Goal: Complete application form

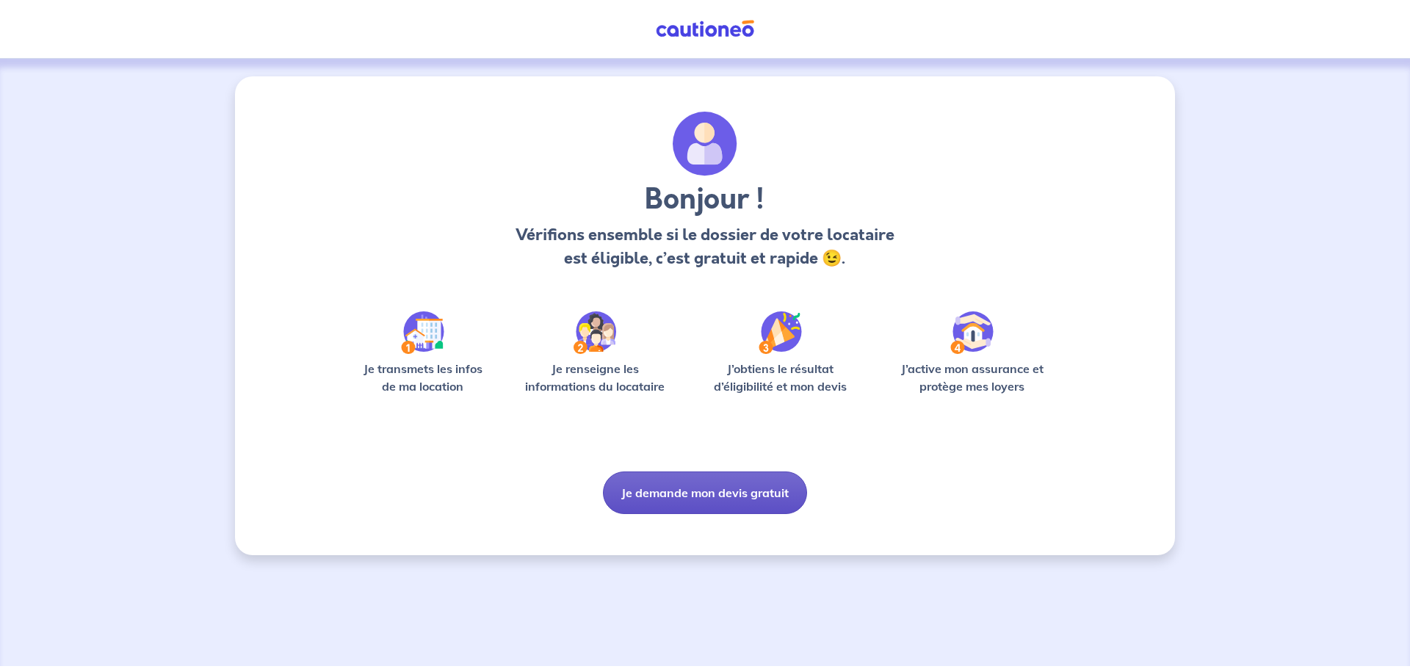
click at [652, 499] on button "Je demande mon devis gratuit" at bounding box center [705, 492] width 204 height 43
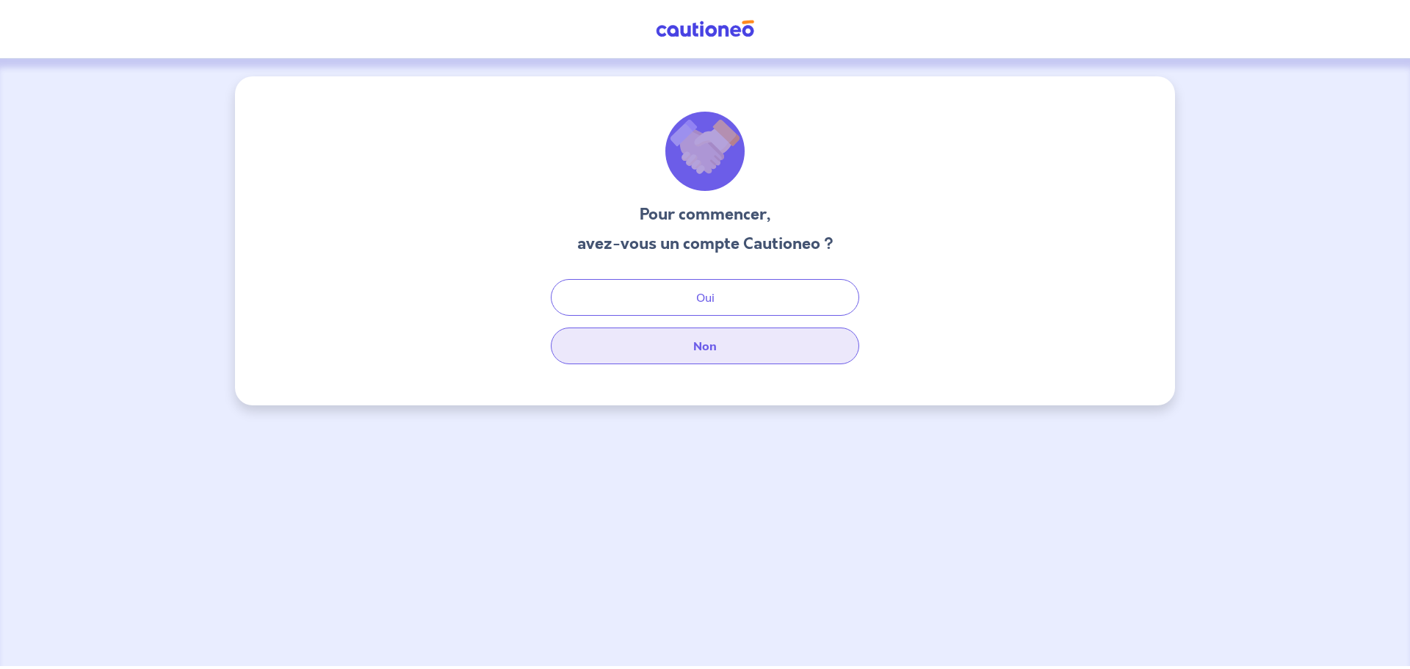
click at [803, 346] on button "Non" at bounding box center [705, 346] width 308 height 37
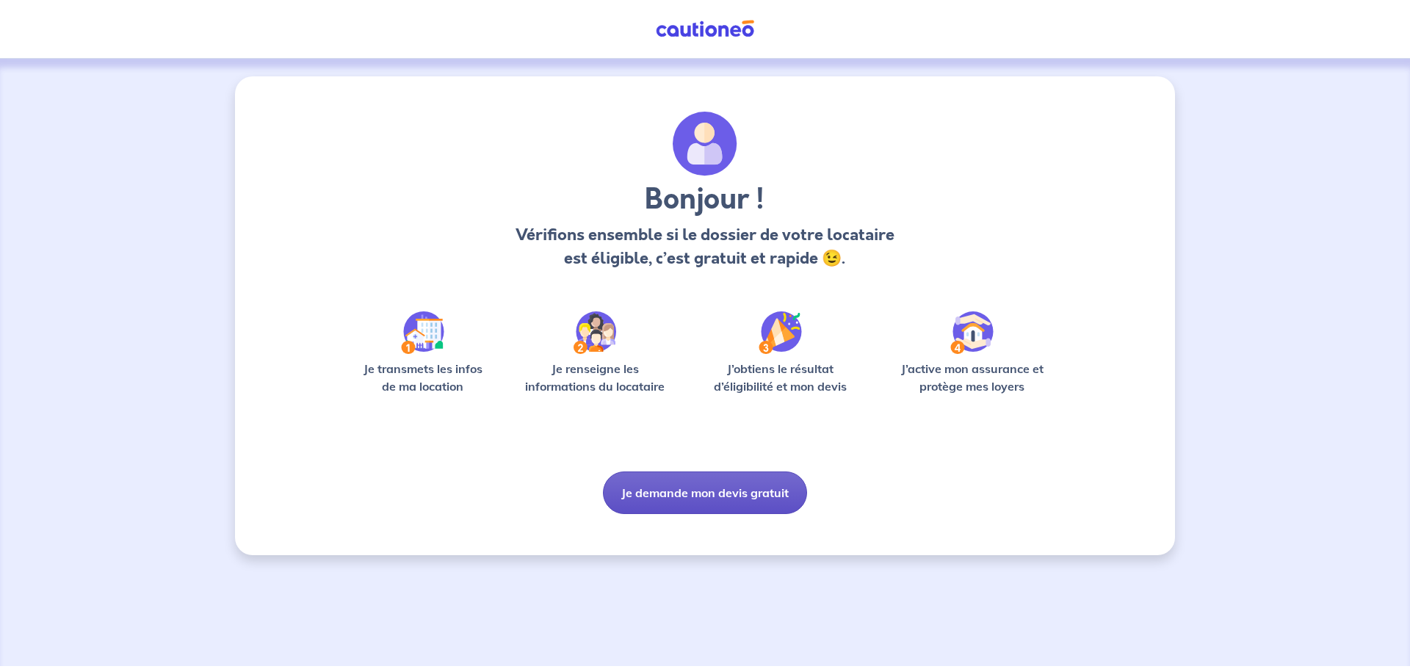
click at [670, 501] on button "Je demande mon devis gratuit" at bounding box center [705, 492] width 204 height 43
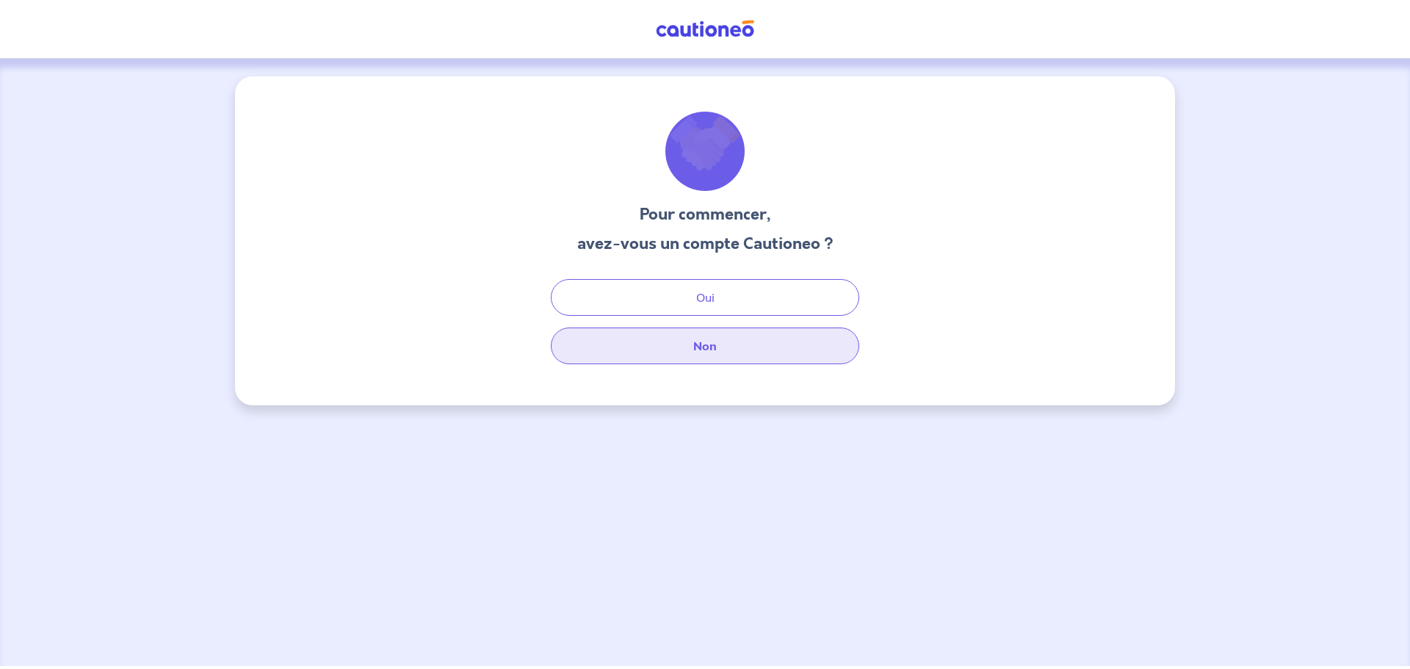
click at [793, 341] on button "Non" at bounding box center [705, 346] width 308 height 37
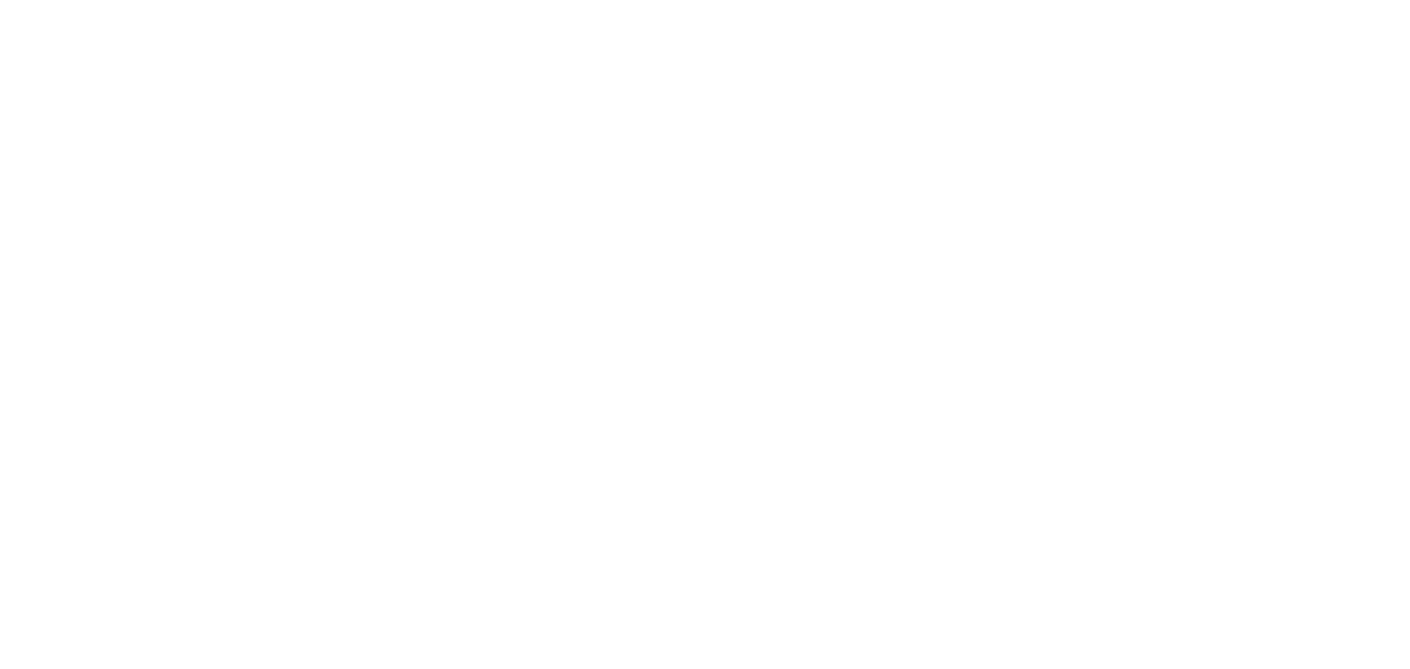
select select "FR"
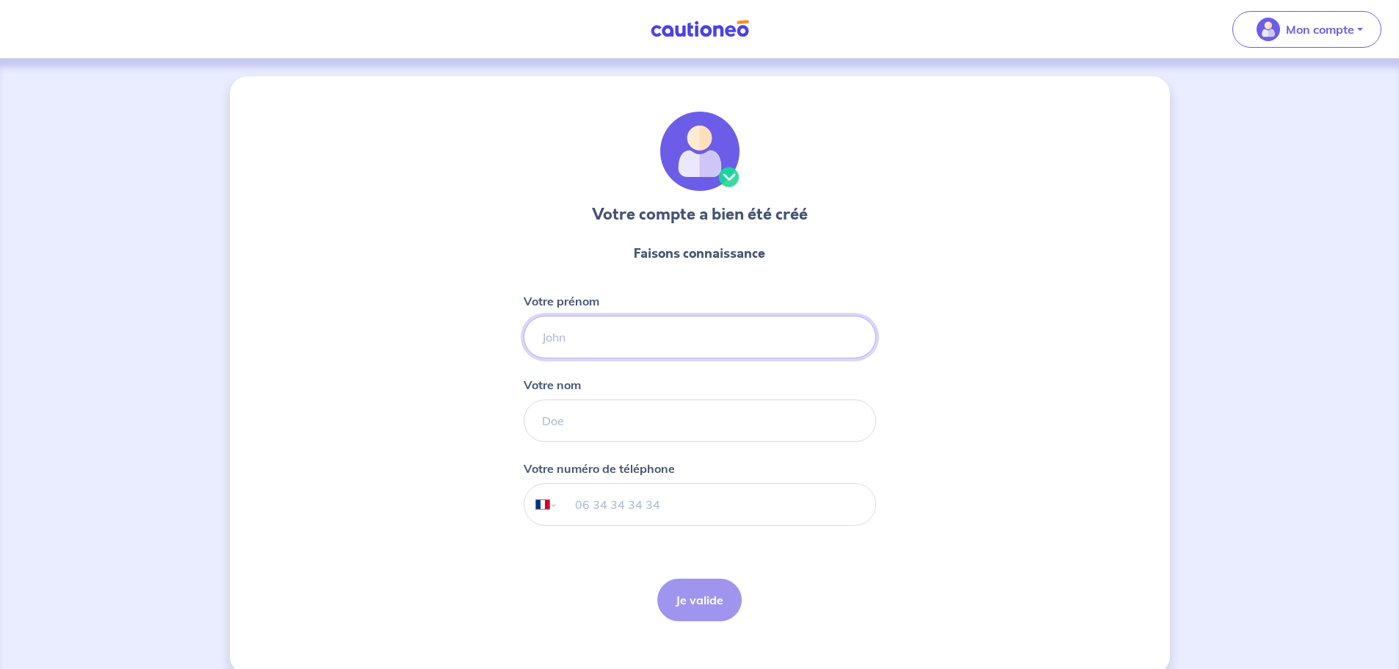
click at [693, 336] on input "Votre prénom" at bounding box center [700, 337] width 352 height 43
type input "[PERSON_NAME]"
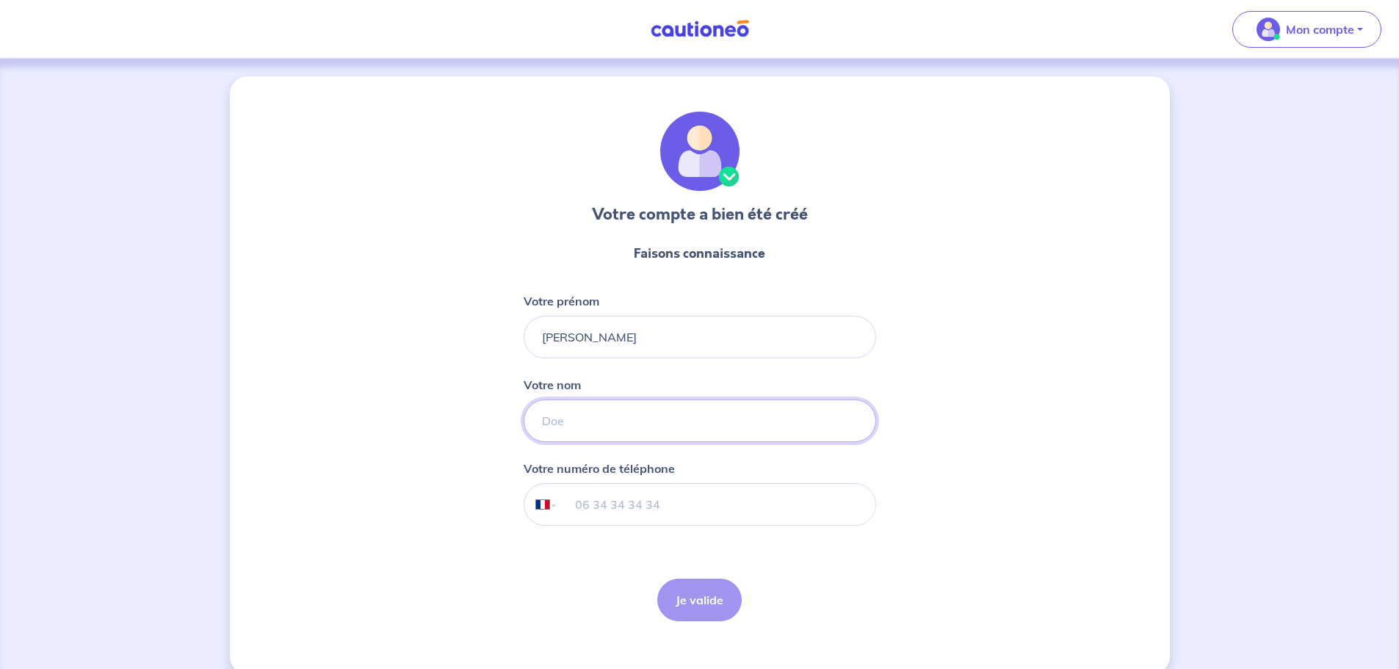
type input "Pesque"
type input "06 23 12 35 85"
click at [624, 414] on input "Pesque" at bounding box center [700, 420] width 352 height 43
type input "PESQUE"
click at [917, 242] on div "Votre compte a bien été créé Faisons connaissance Votre prénom [PERSON_NAME] no…" at bounding box center [700, 375] width 940 height 598
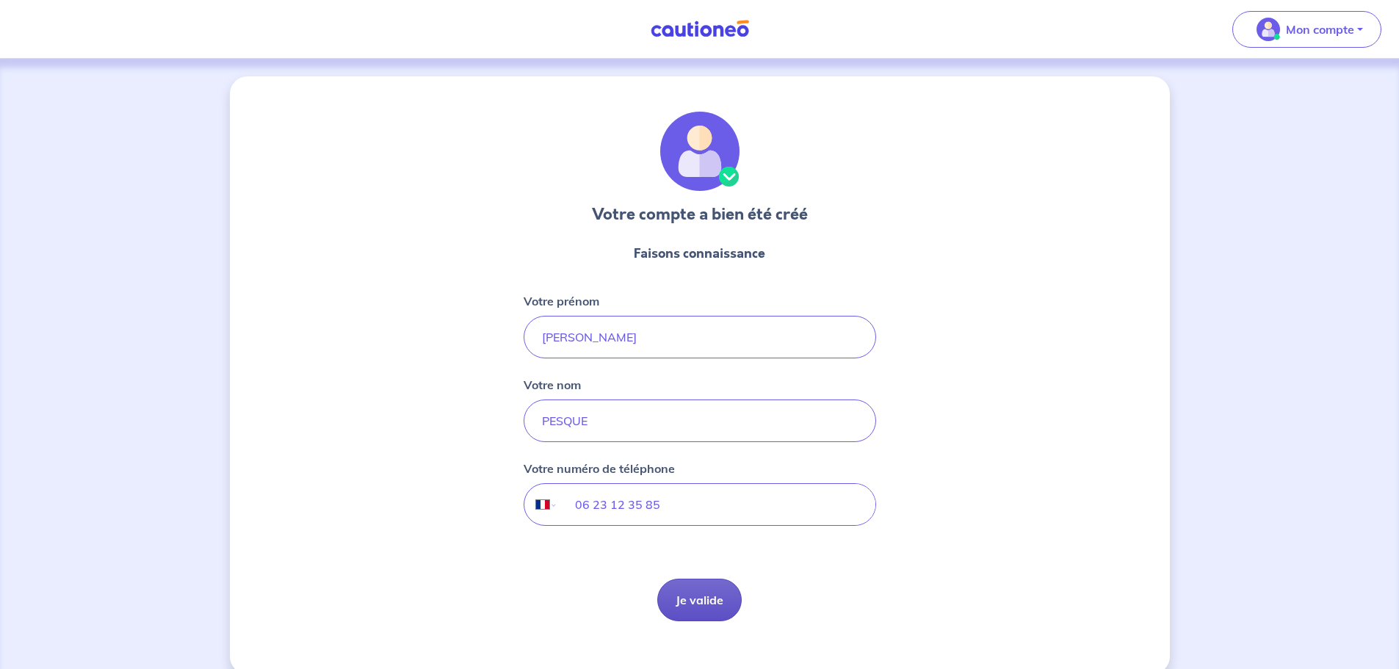
click at [692, 600] on button "Je valide" at bounding box center [699, 600] width 84 height 43
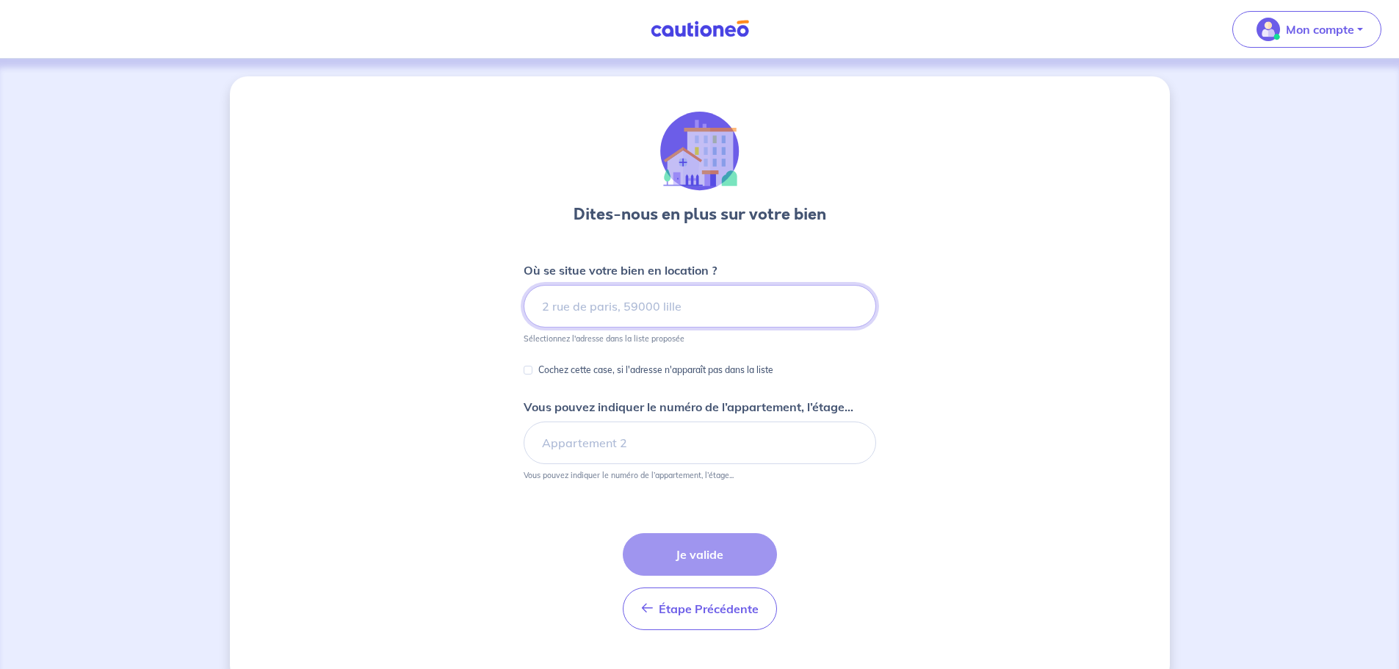
click at [723, 301] on input at bounding box center [700, 306] width 352 height 43
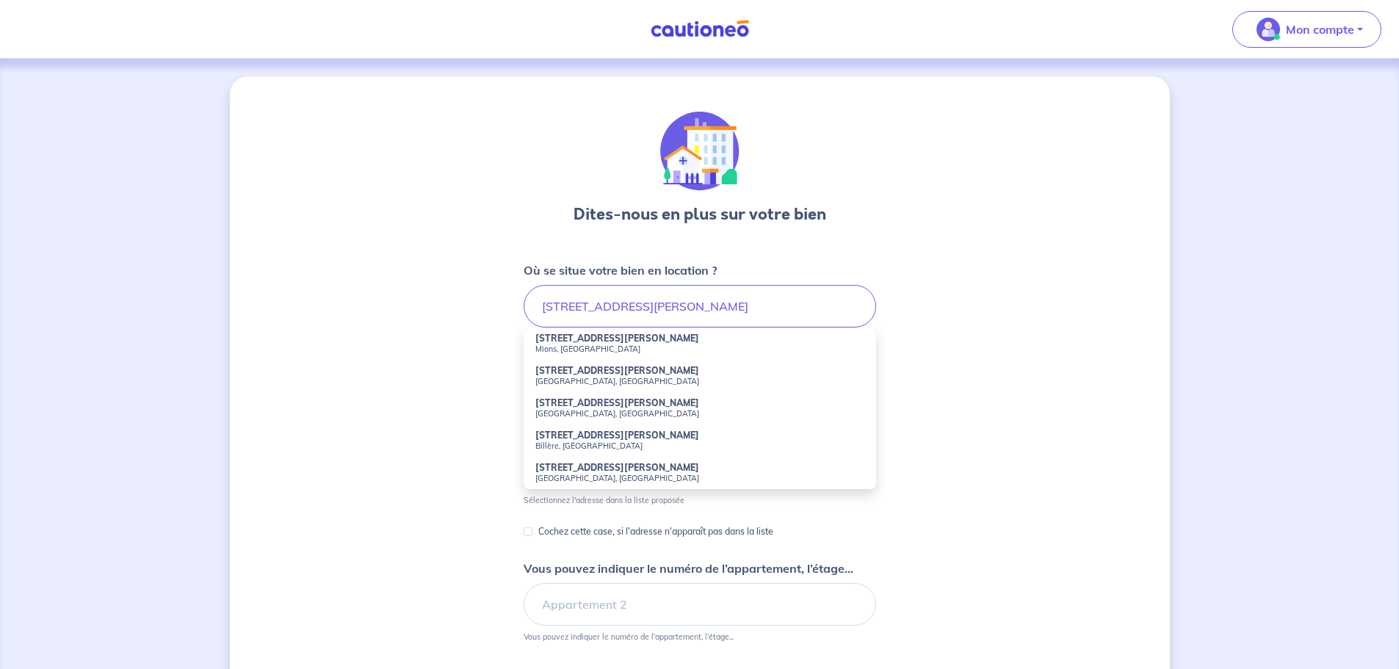
click at [588, 439] on strong "[STREET_ADDRESS][PERSON_NAME]" at bounding box center [617, 435] width 164 height 11
type input "[STREET_ADDRESS][PERSON_NAME]"
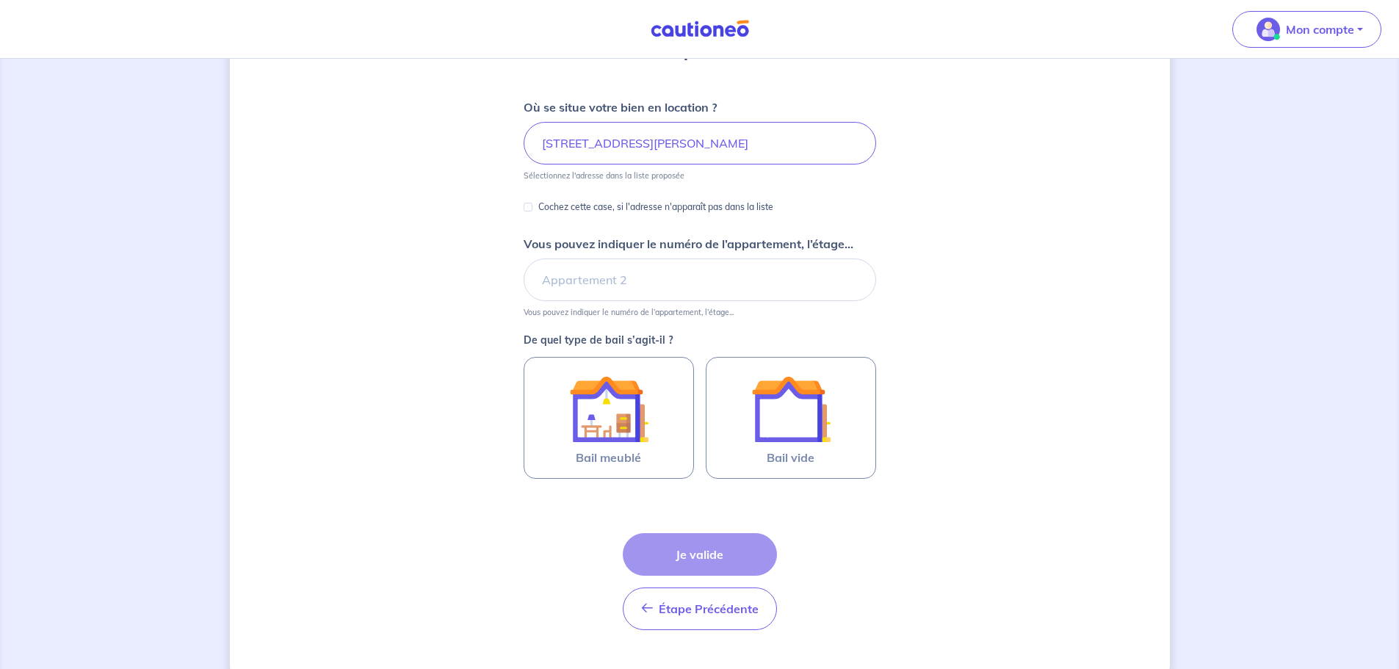
scroll to position [164, 0]
click at [637, 278] on input "Vous pouvez indiquer le numéro de l’appartement, l’étage..." at bounding box center [700, 279] width 352 height 43
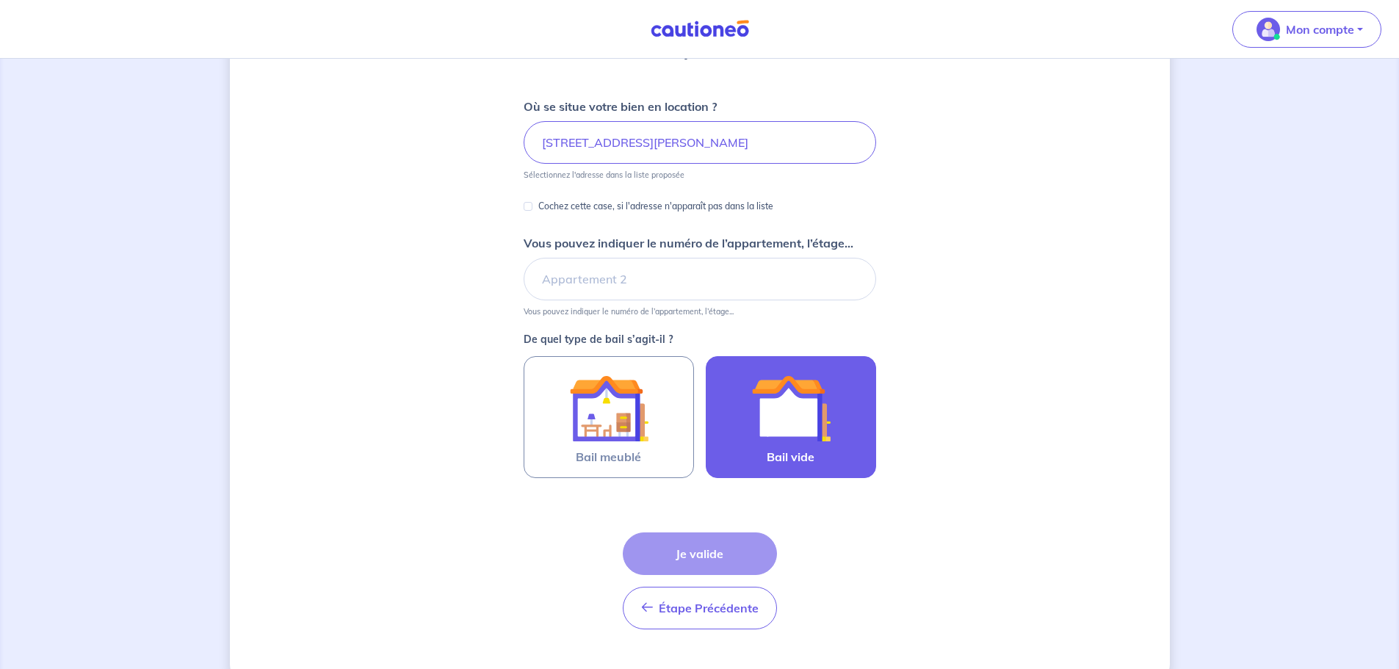
click at [806, 411] on img at bounding box center [790, 408] width 79 height 79
click at [0, 0] on input "Bail vide" at bounding box center [0, 0] width 0 height 0
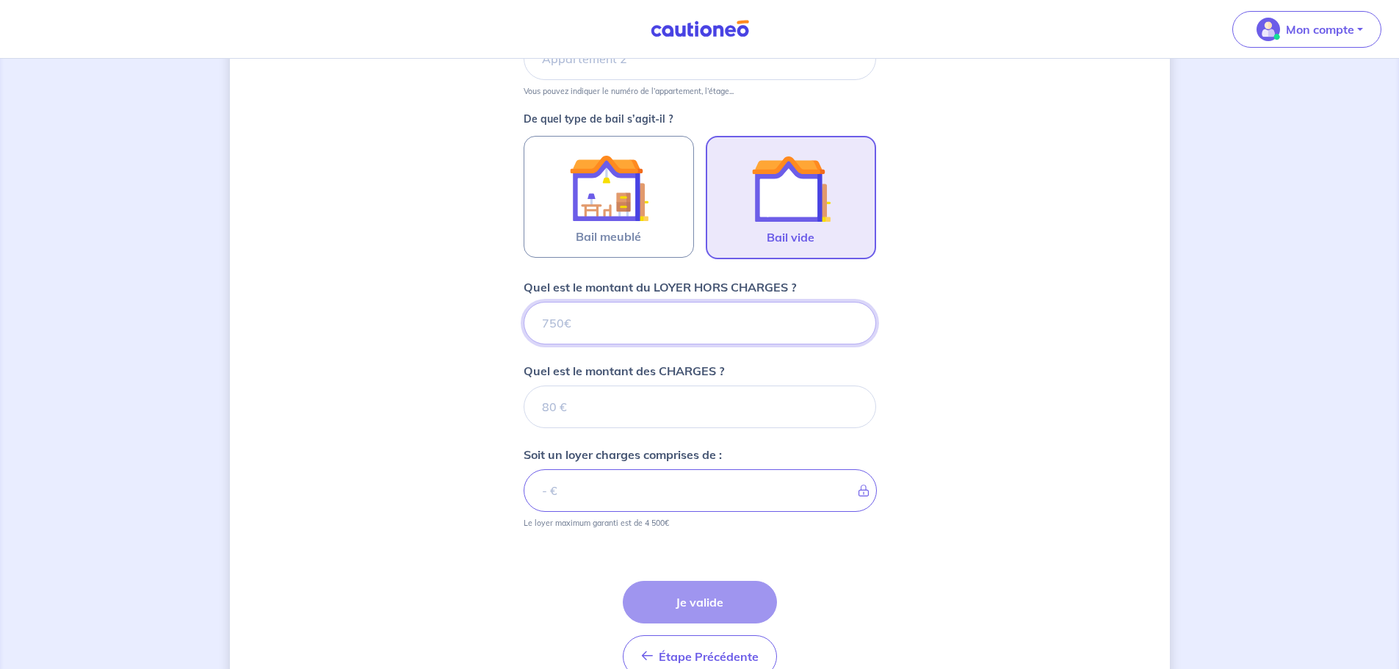
scroll to position [463, 0]
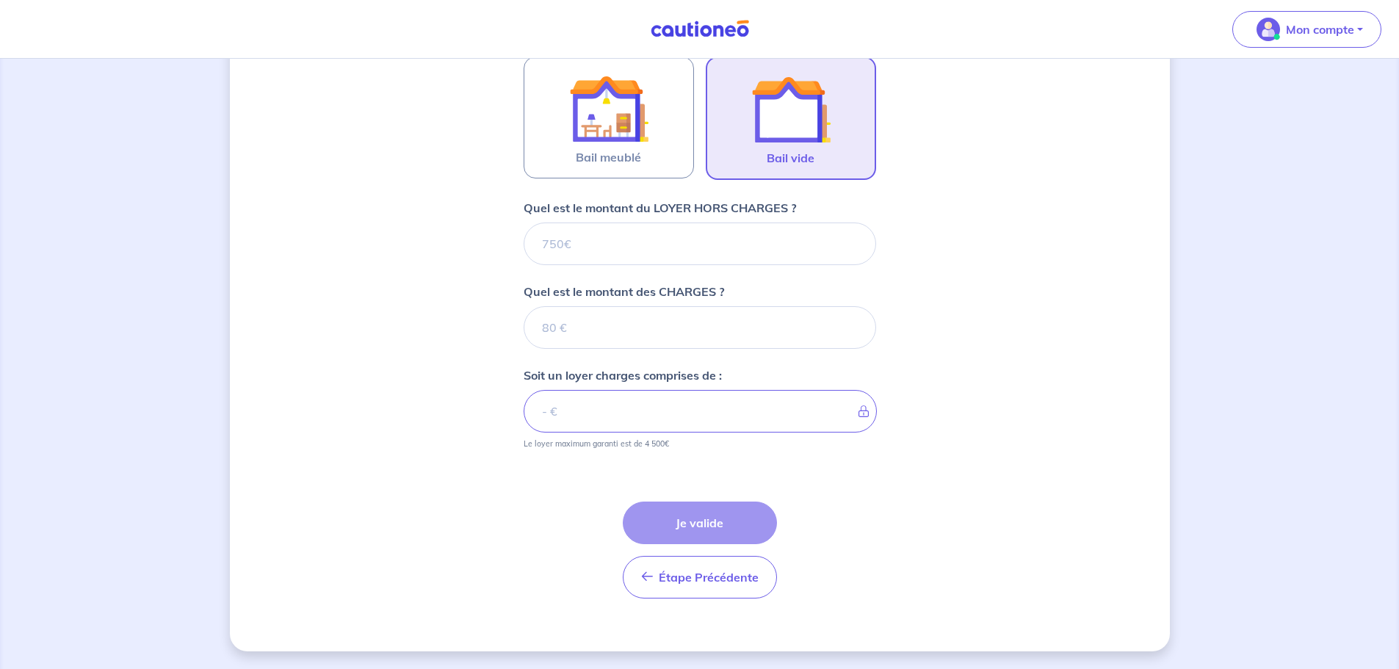
click at [1067, 342] on div "Dites-nous en plus sur votre bien Où se situe votre bien en location ? [STREET_…" at bounding box center [700, 132] width 940 height 1038
click at [762, 253] on input "Quel est le montant du LOYER HORS CHARGES ?" at bounding box center [700, 244] width 352 height 43
